Goal: Find specific page/section: Find specific page/section

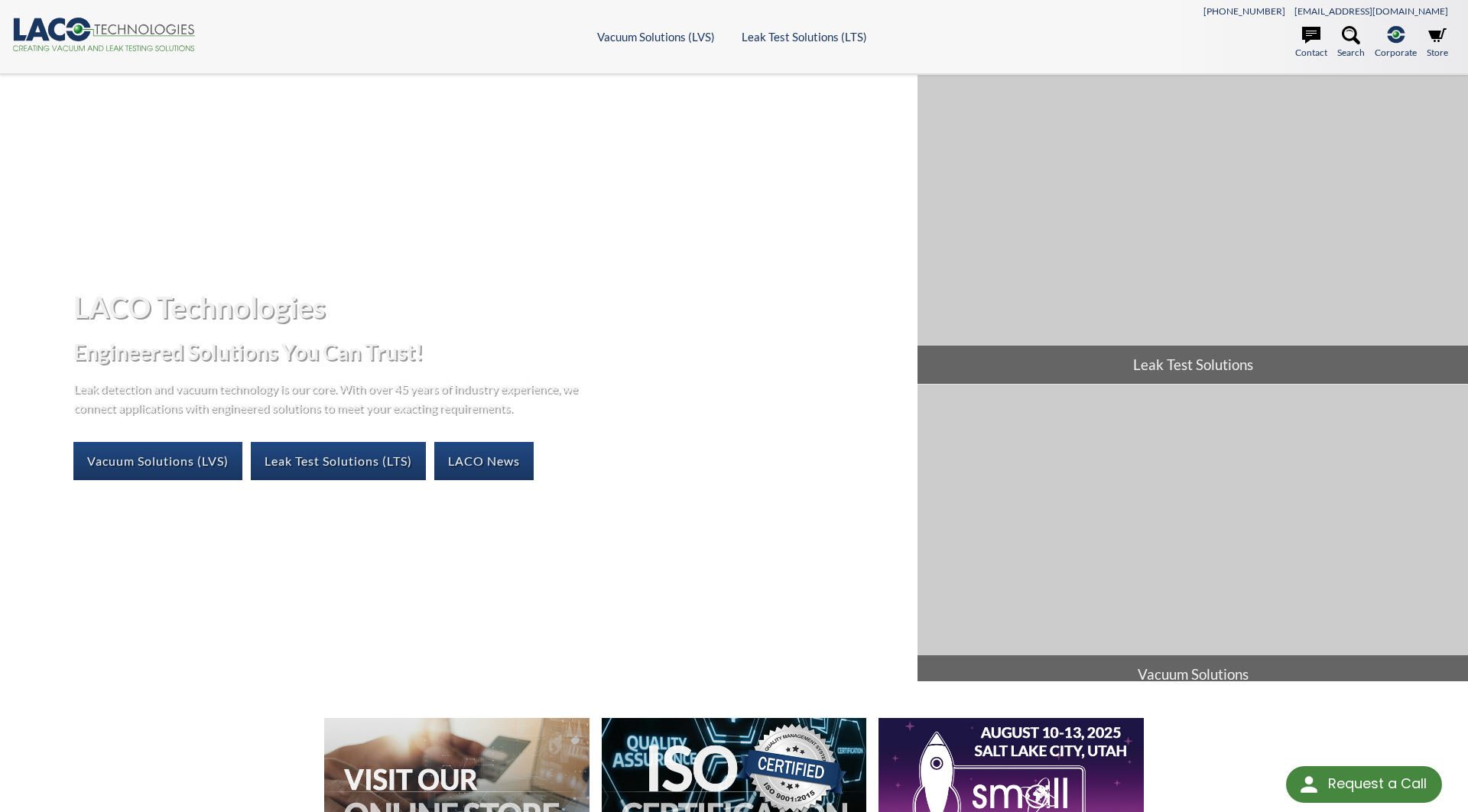
click at [485, 26] on header ".cls-1{fill:#193661;}.cls-2{fill:#58595b;}.cls-3{fill:url(#radial-gradient);}.c…" at bounding box center [734, 37] width 1468 height 75
click at [1349, 51] on link "Search" at bounding box center [1350, 43] width 27 height 33
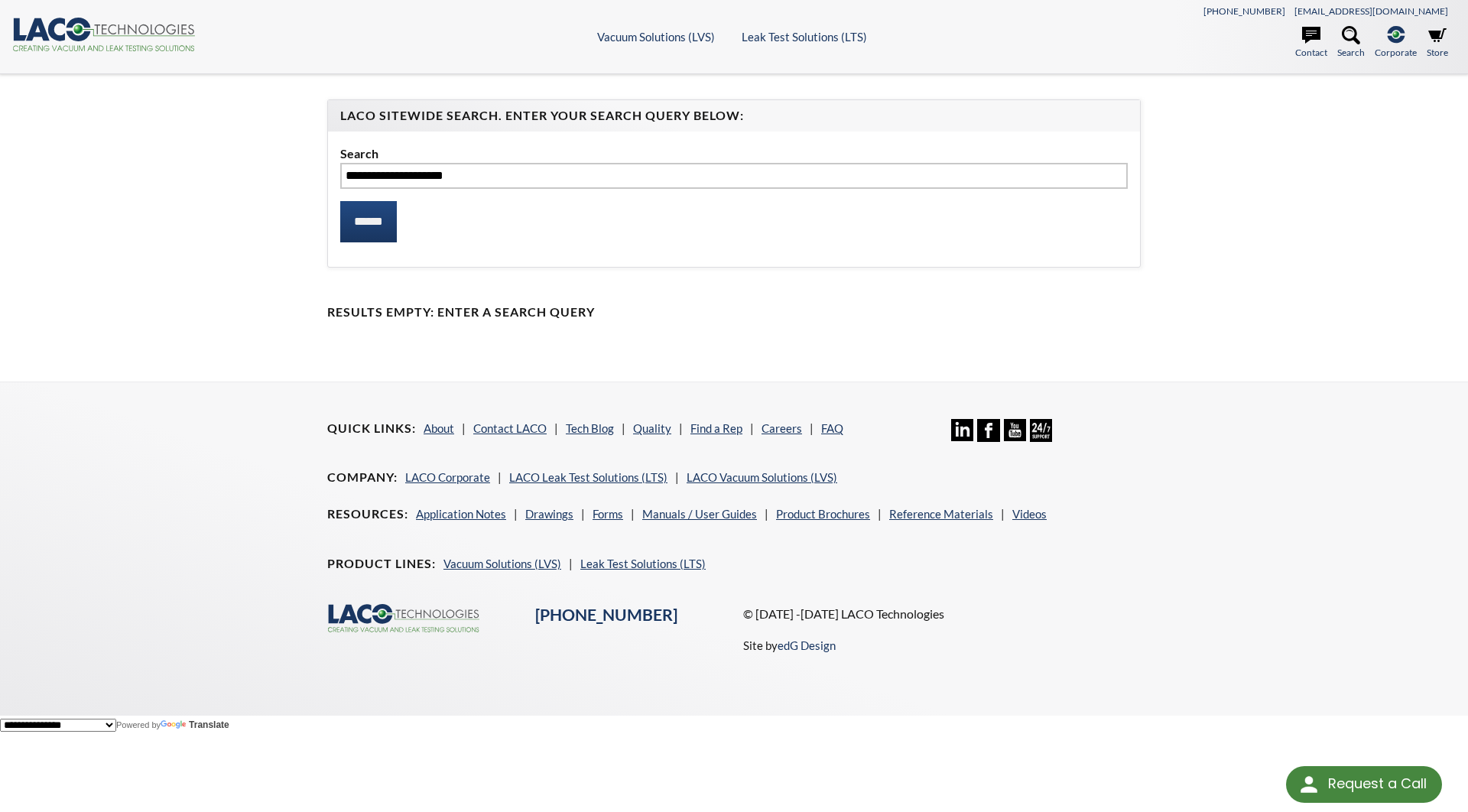
type input "**********"
click at [340, 201] on input "******" at bounding box center [368, 221] width 57 height 41
